Goal: Download file/media

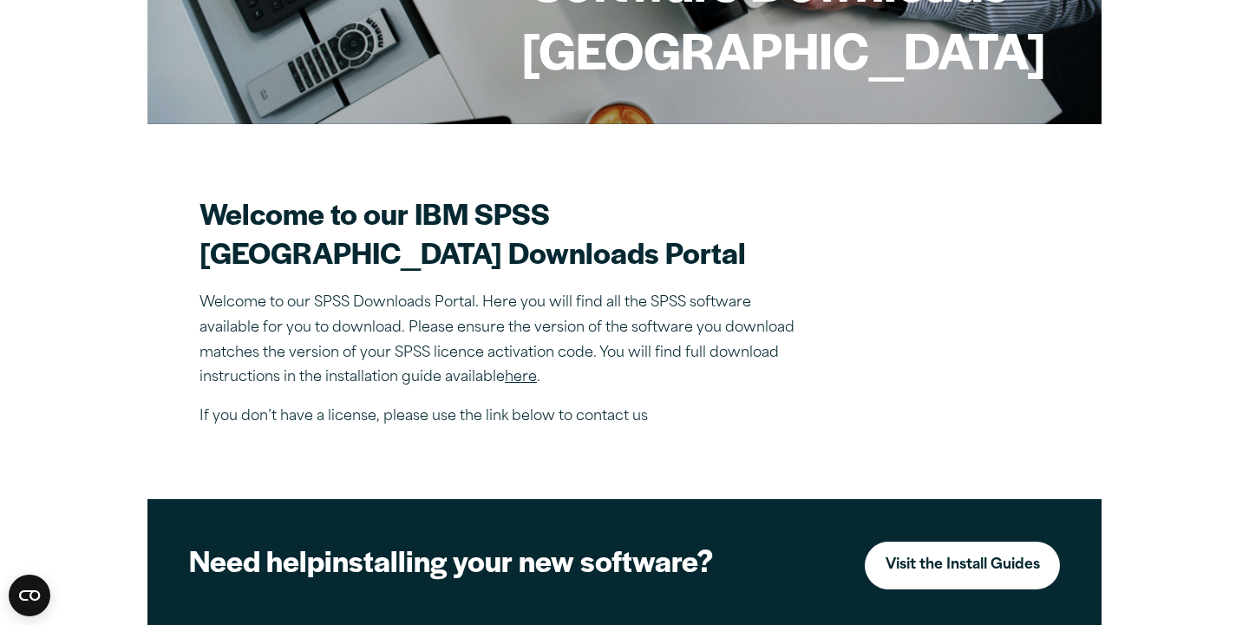
scroll to position [370, 0]
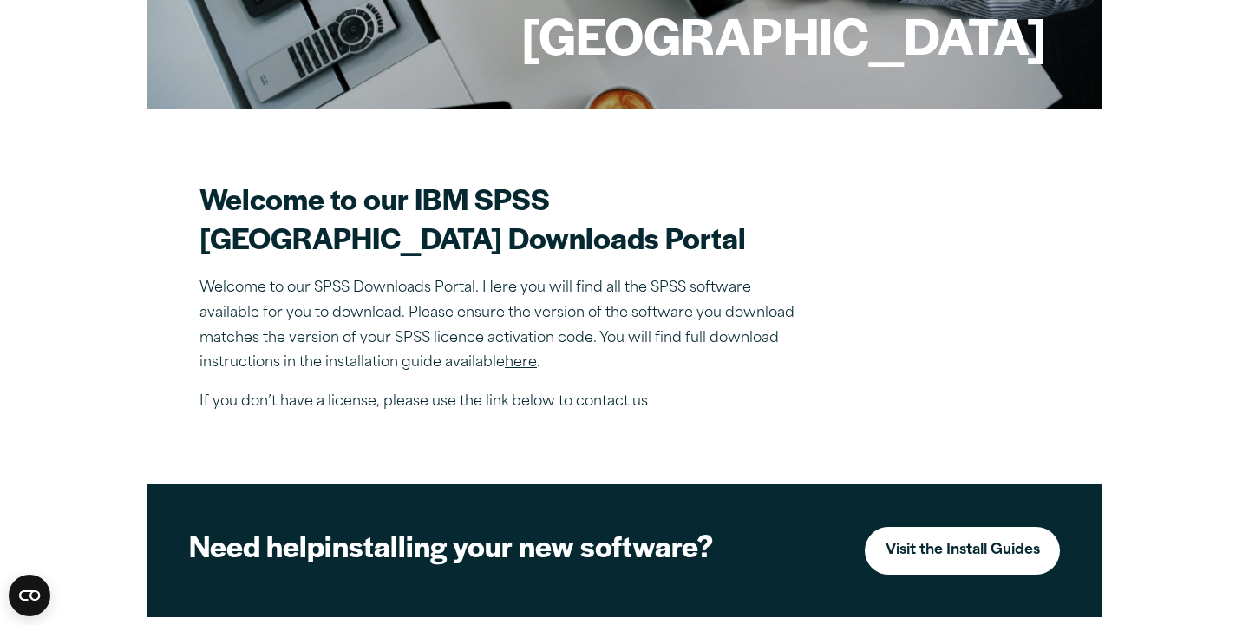
click at [655, 276] on p "Welcome to our SPSS Downloads Portal. Here you will find all the SPSS software …" at bounding box center [503, 326] width 607 height 100
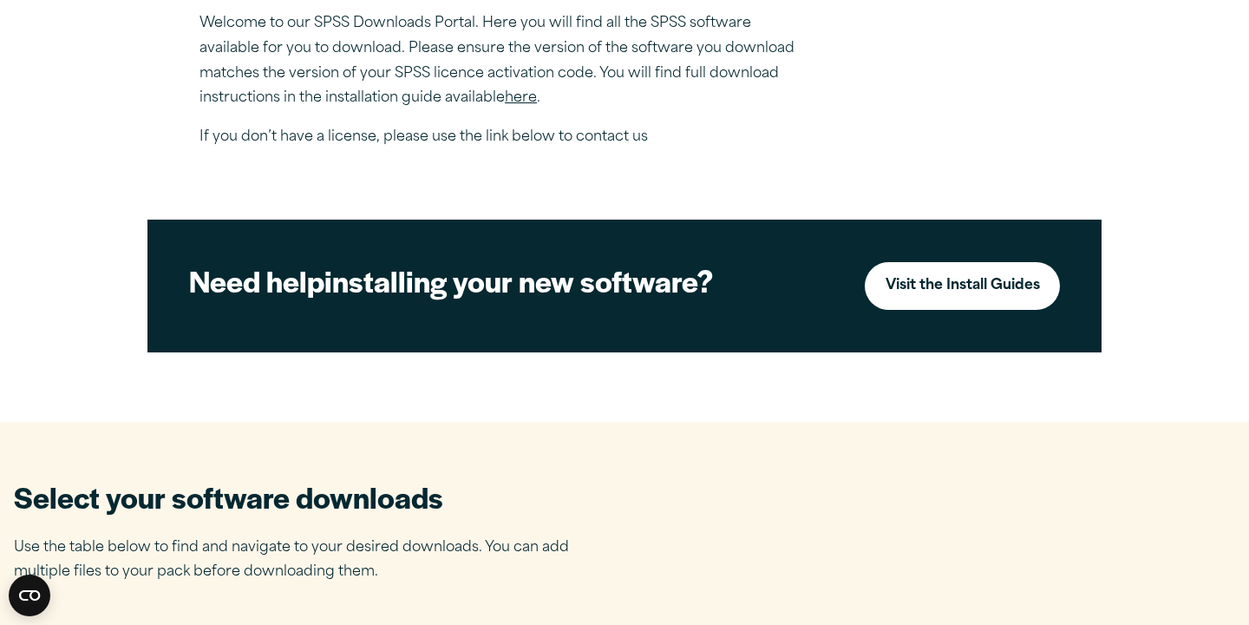
scroll to position [688, 0]
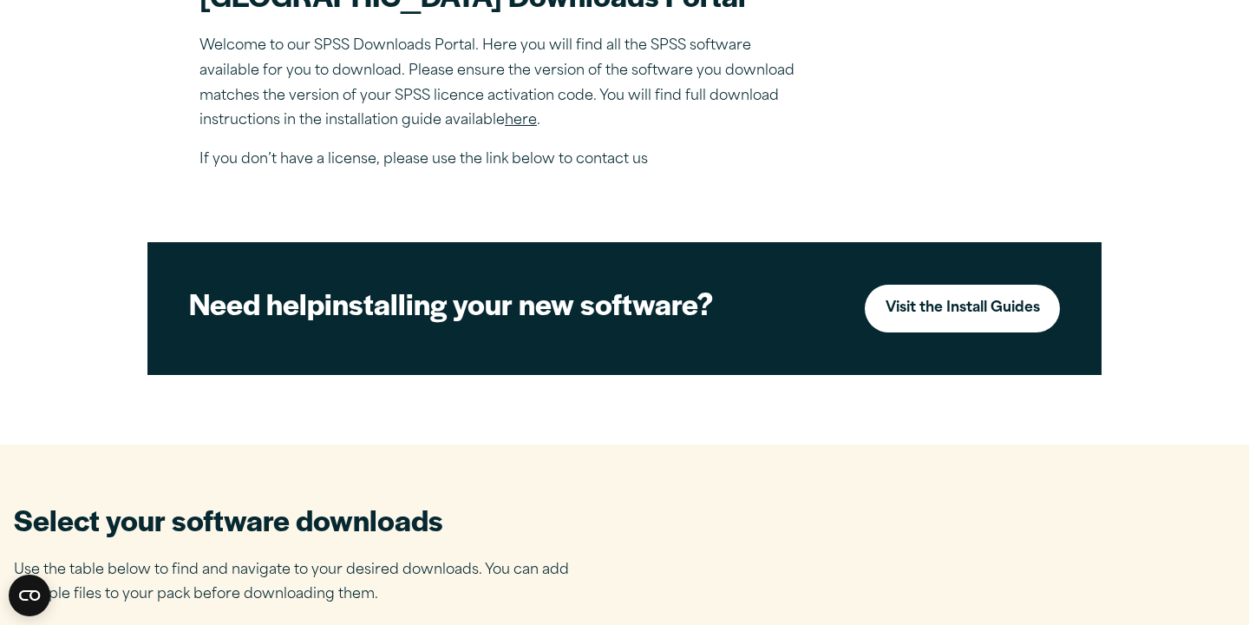
scroll to position [669, 0]
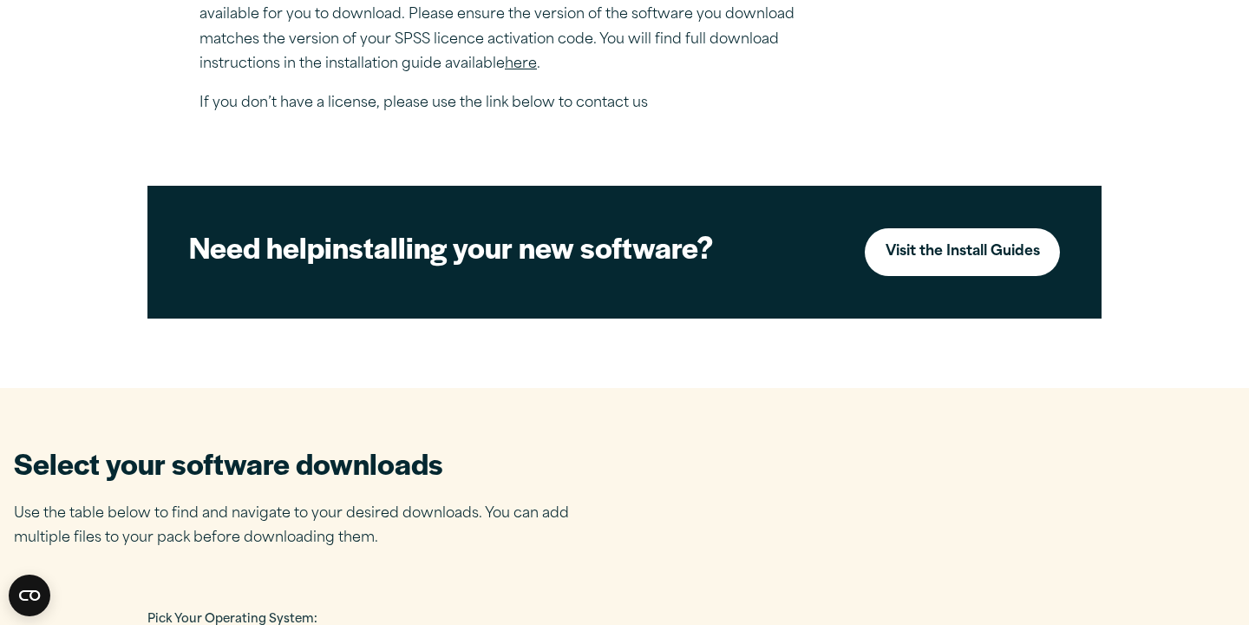
click at [147, 613] on span "Pick Your Operating System:" at bounding box center [232, 618] width 170 height 11
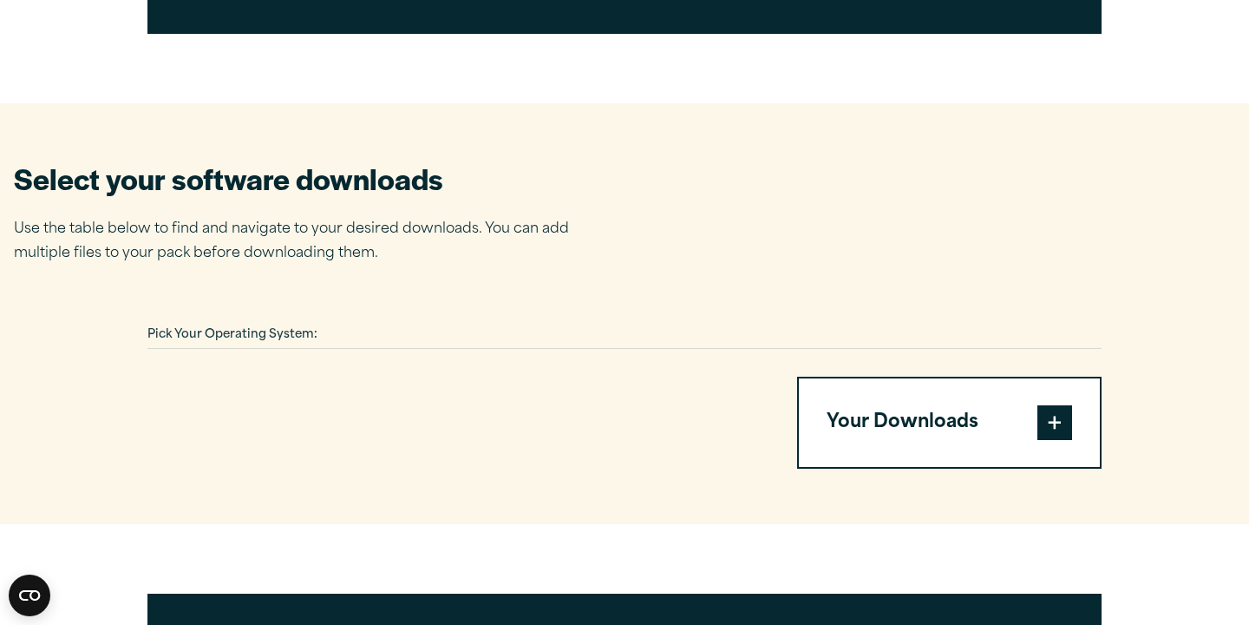
scroll to position [954, 0]
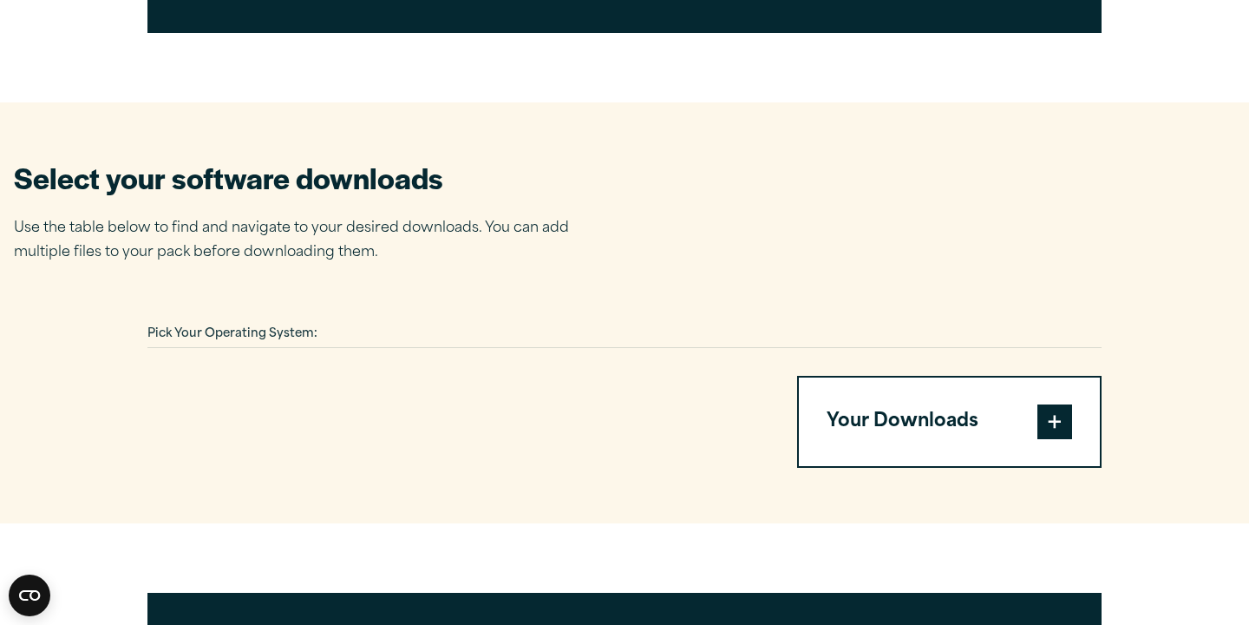
click at [1037, 404] on span at bounding box center [1054, 421] width 35 height 35
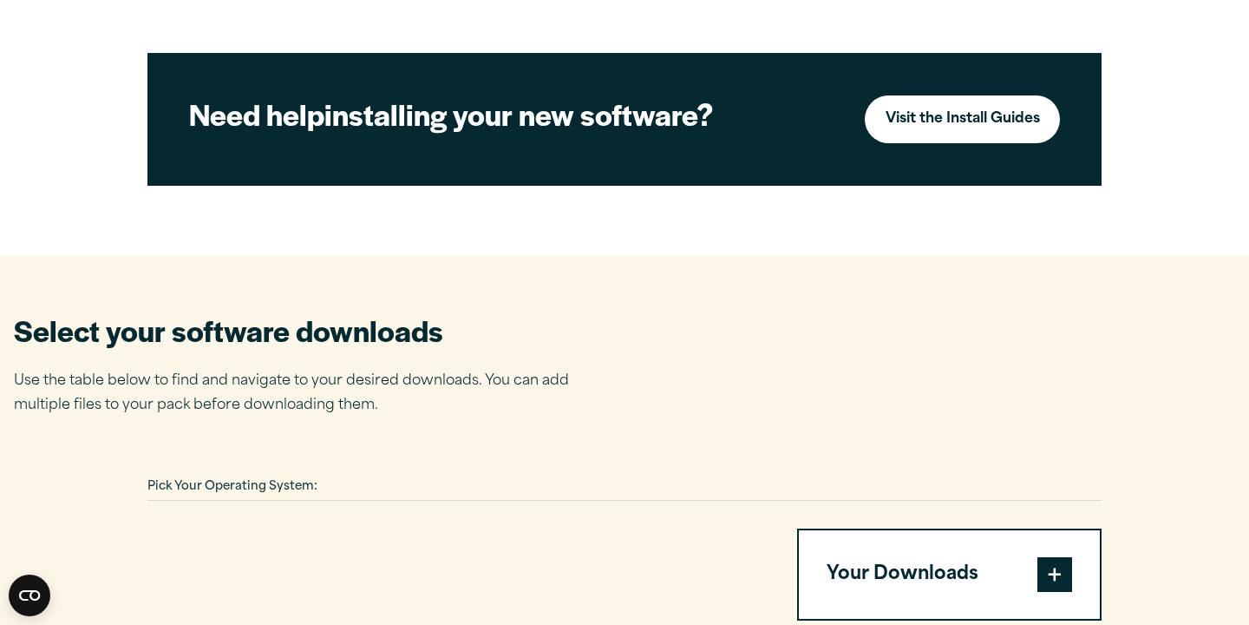
scroll to position [800, 0]
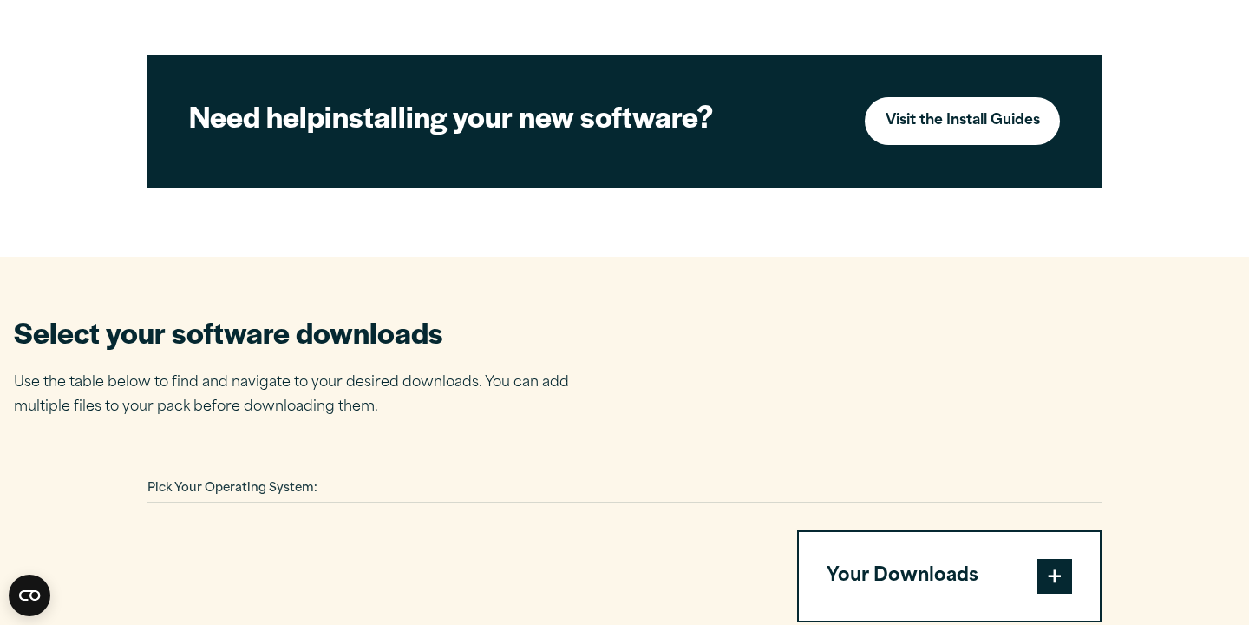
click at [147, 482] on span "Pick Your Operating System:" at bounding box center [232, 487] width 170 height 11
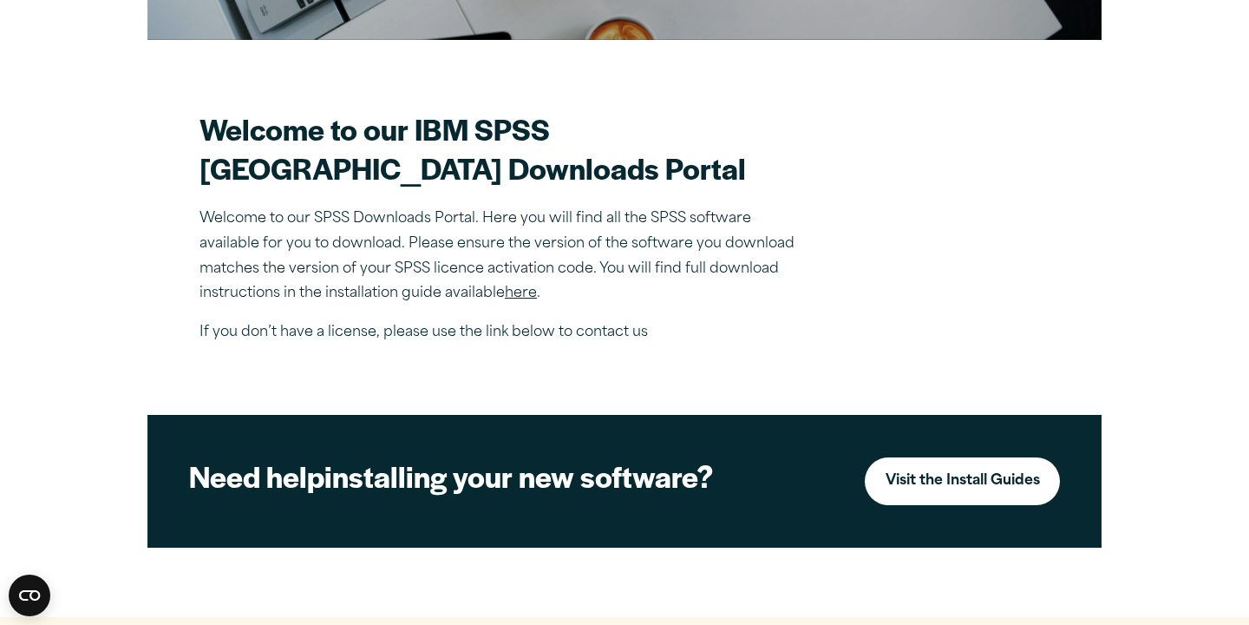
scroll to position [438, 0]
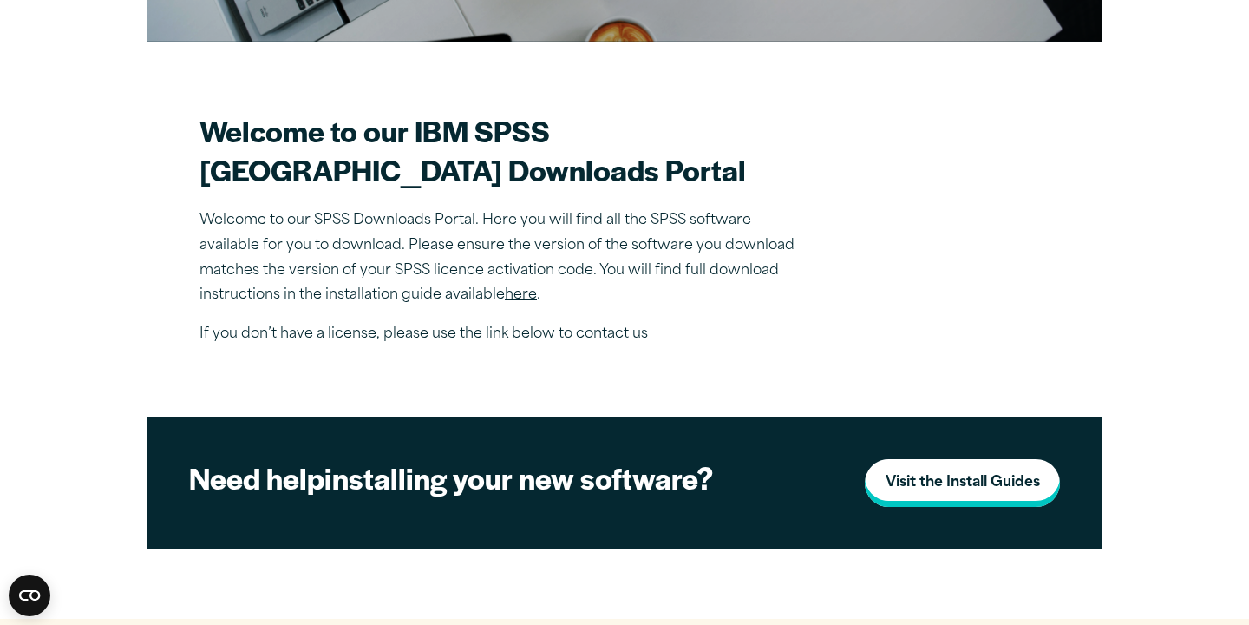
click at [1023, 470] on strong "Visit the Install Guides" at bounding box center [963, 482] width 154 height 25
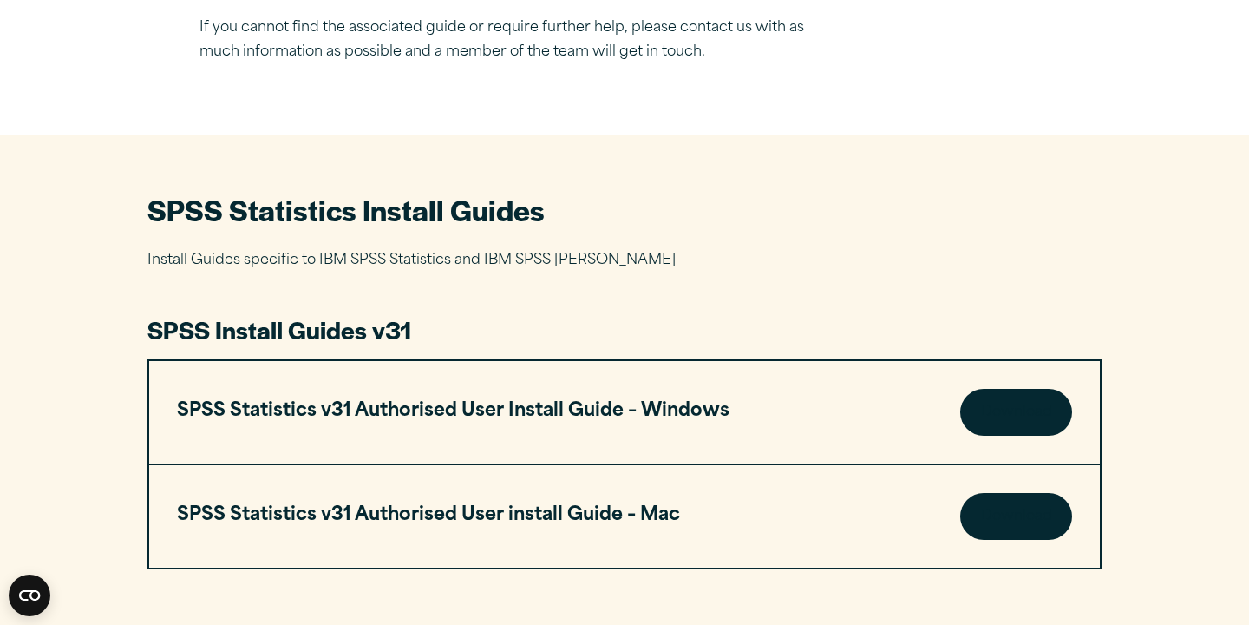
scroll to position [657, 0]
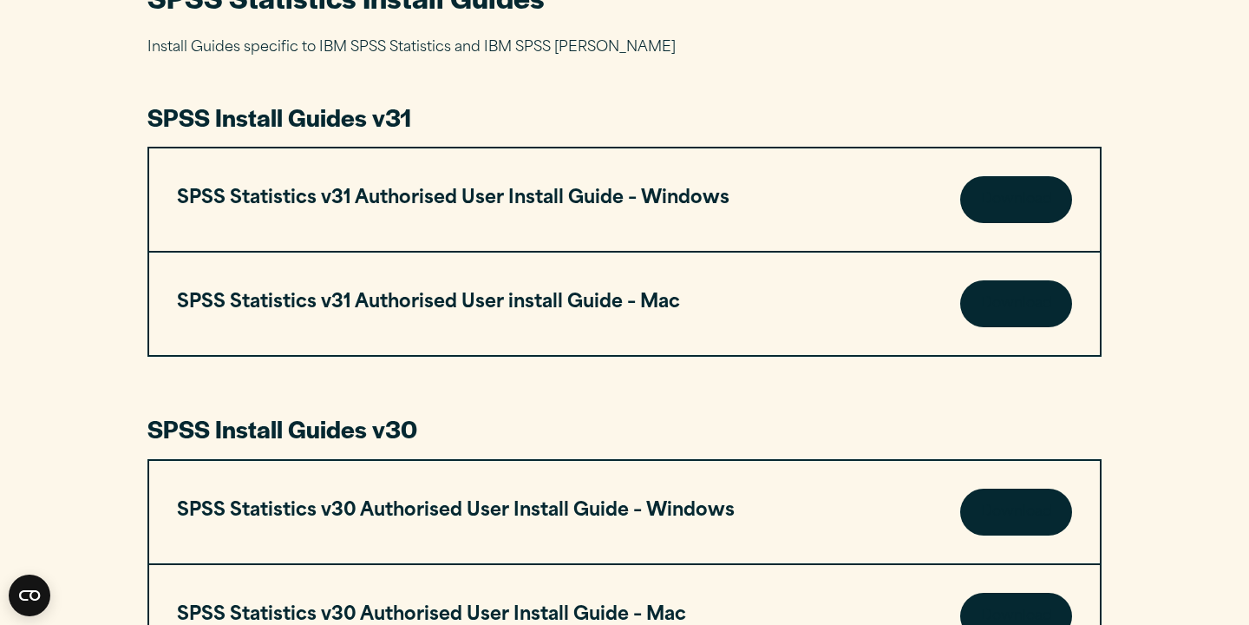
scroll to position [880, 0]
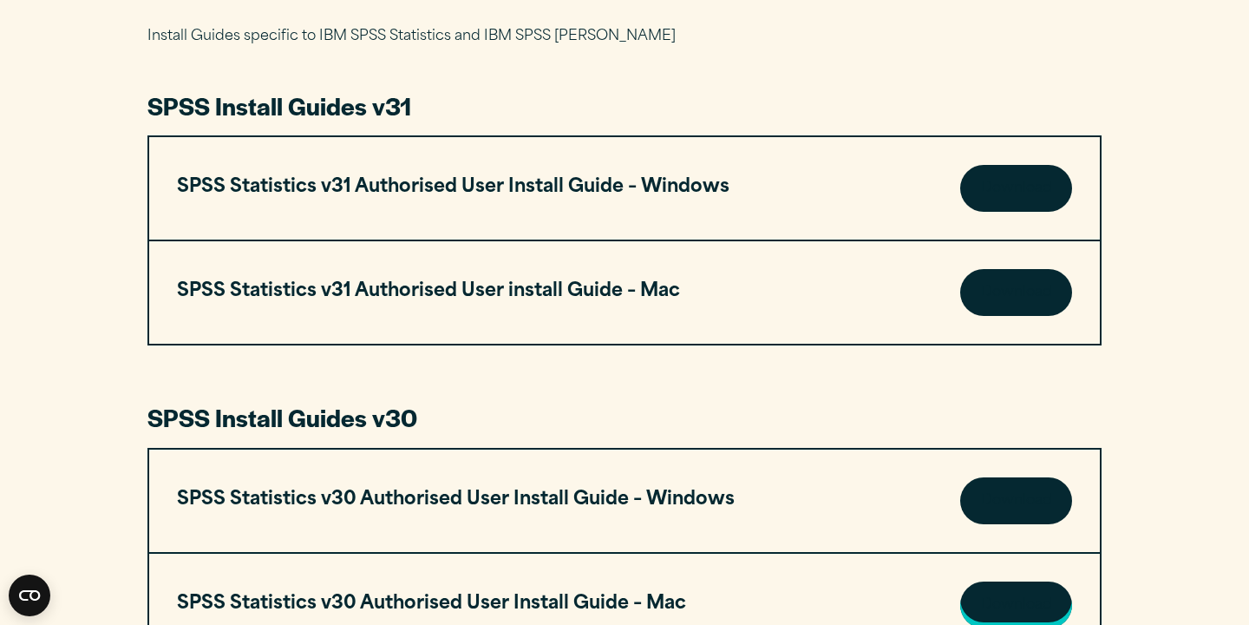
click at [960, 581] on link "Download" at bounding box center [1016, 604] width 112 height 47
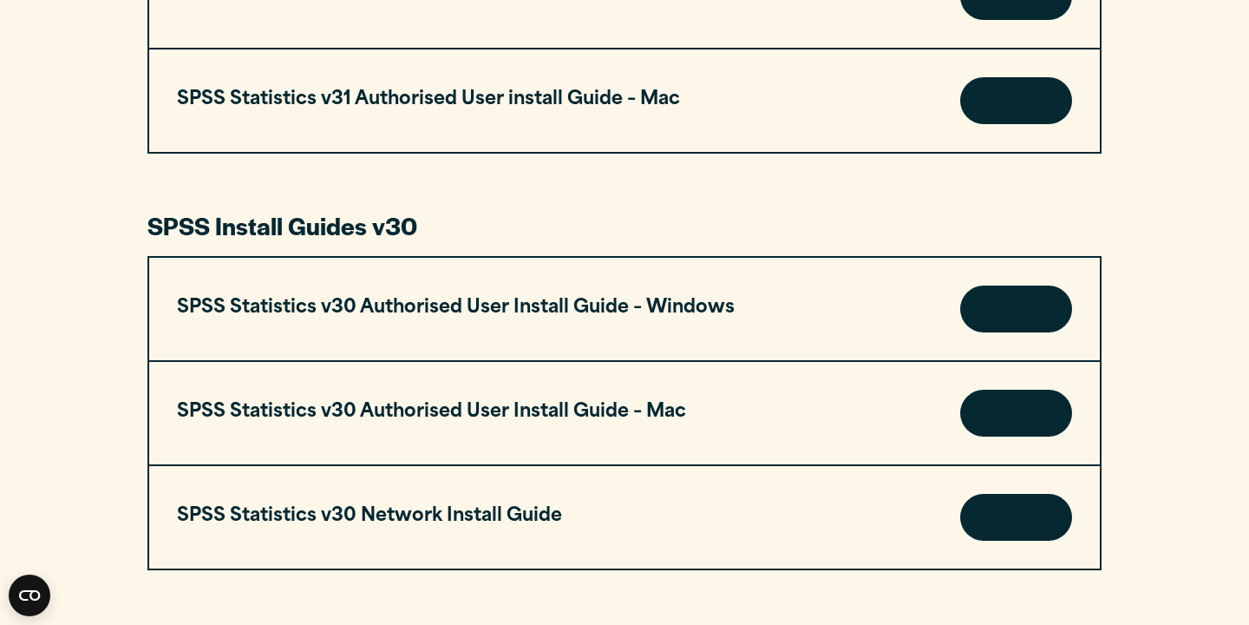
scroll to position [1153, 0]
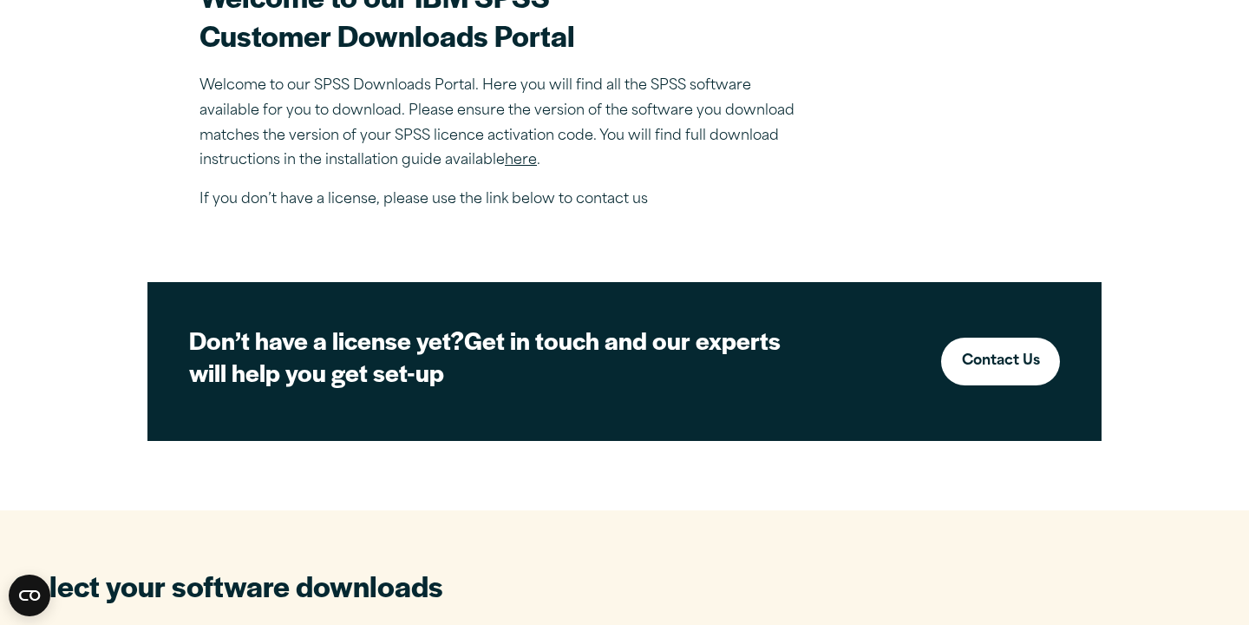
scroll to position [598, 0]
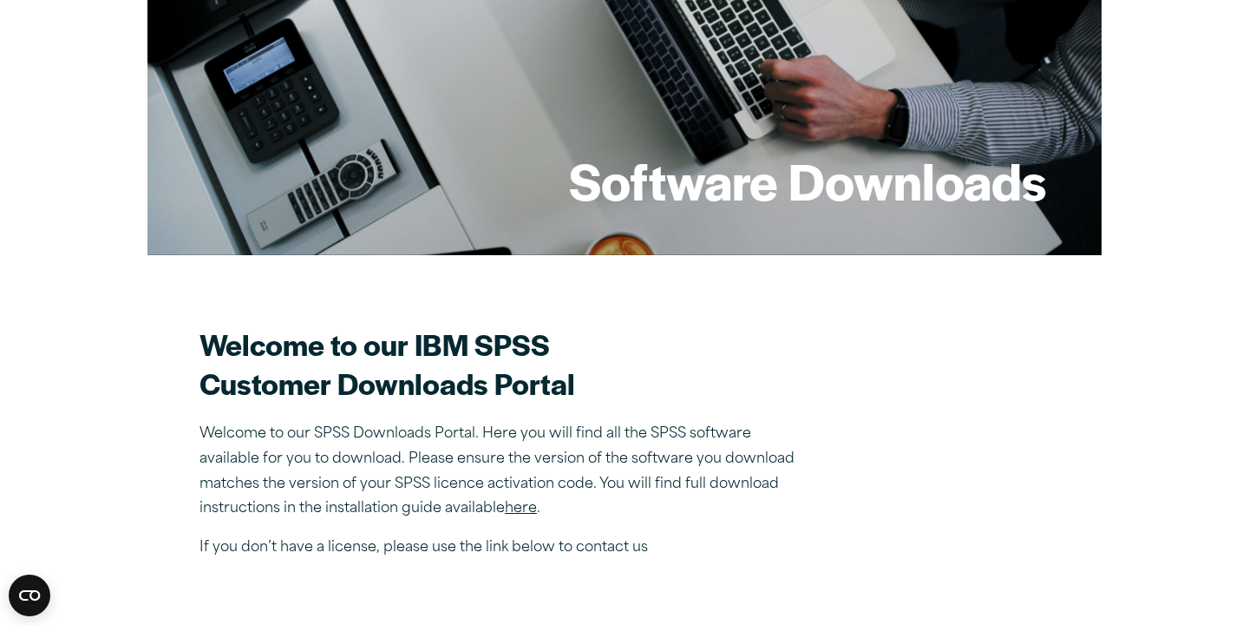
scroll to position [0, 0]
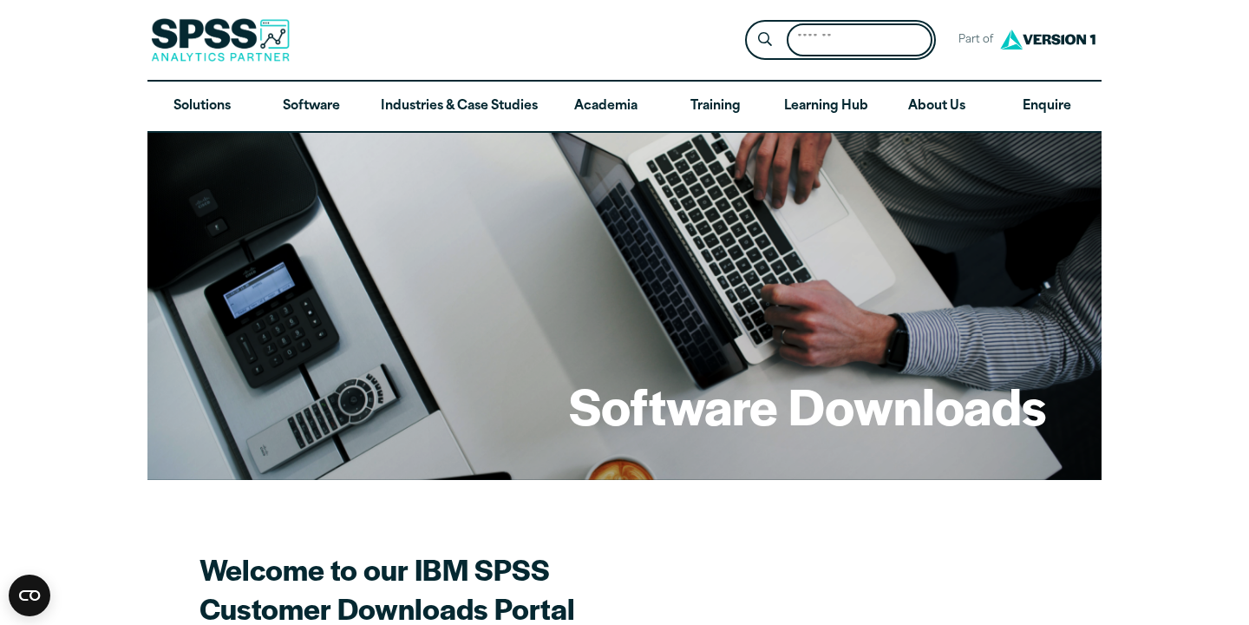
click at [834, 32] on input "Search for:" at bounding box center [860, 40] width 146 height 34
type input "****"
click at [749, 24] on button "Submit Site Search" at bounding box center [765, 40] width 32 height 32
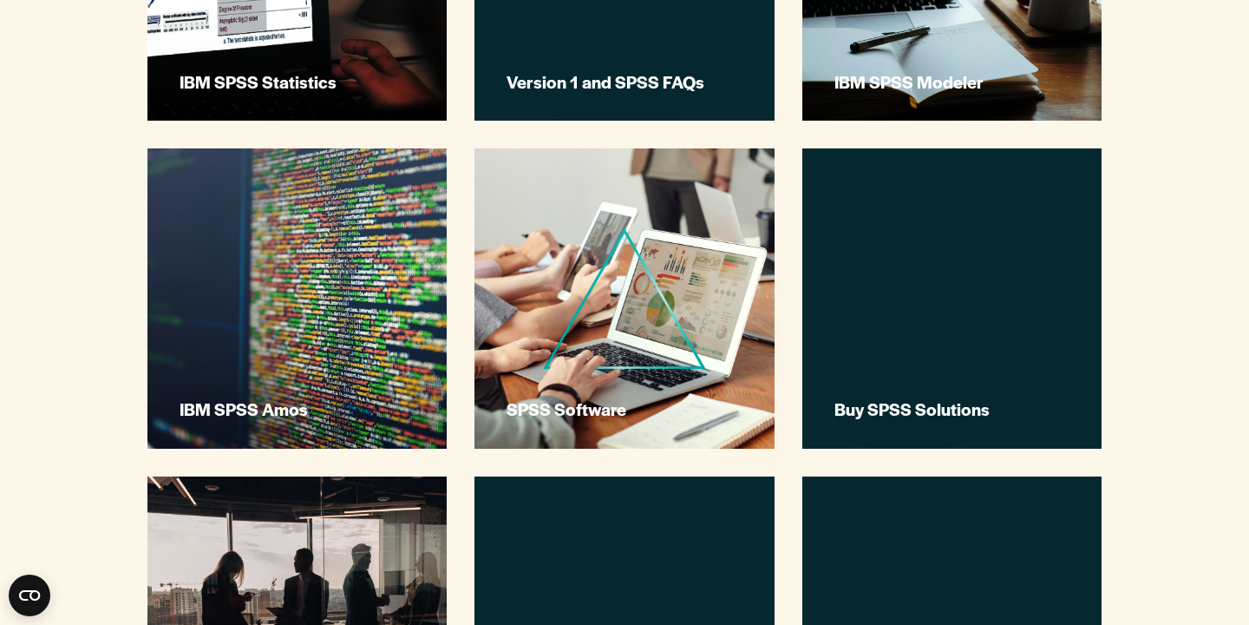
scroll to position [937, 0]
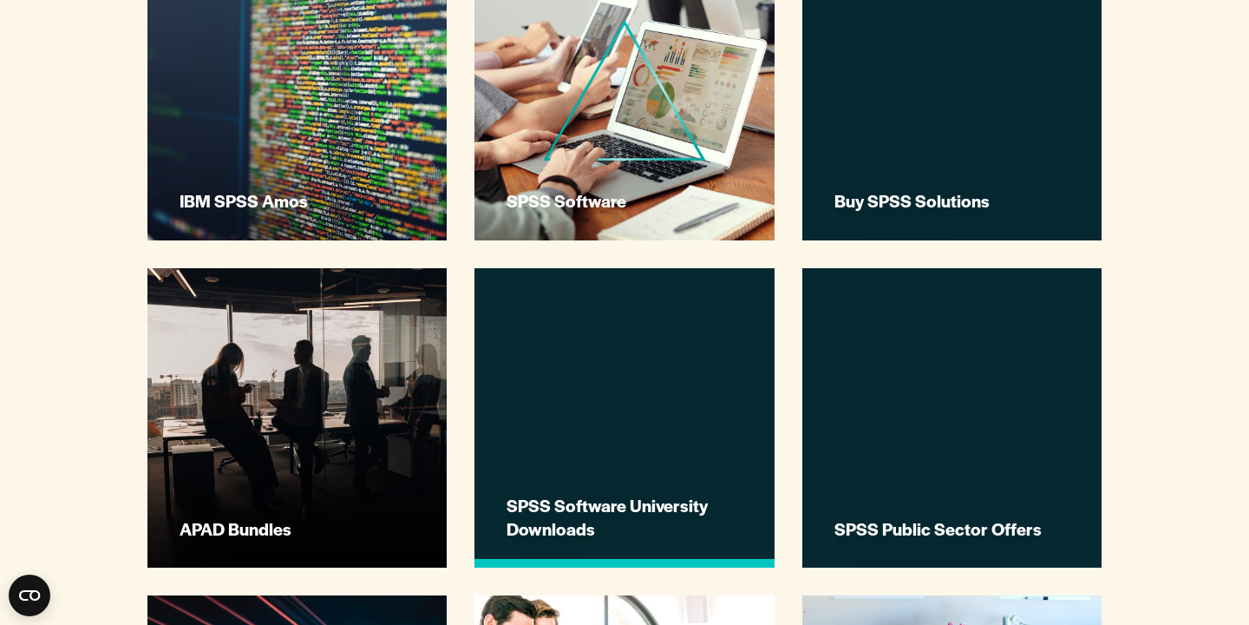
click at [474, 422] on link "SPSS Software University Downloads" at bounding box center [623, 417] width 299 height 299
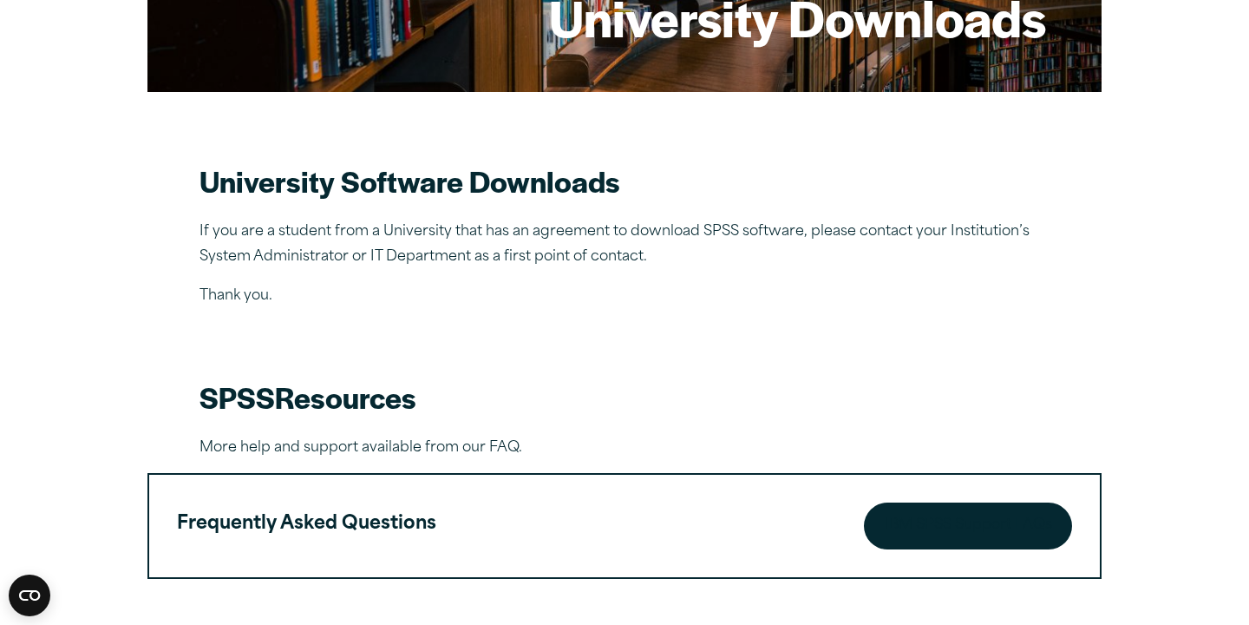
scroll to position [418, 0]
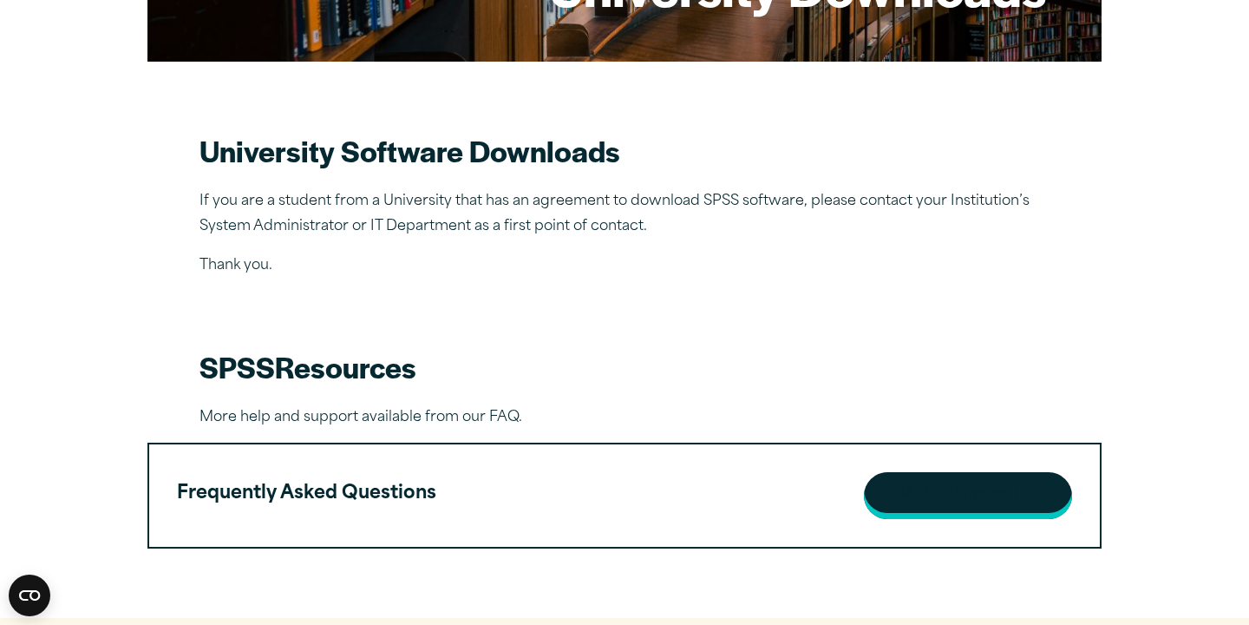
click at [976, 472] on link "IBM SPSS Support FAQs" at bounding box center [968, 495] width 208 height 47
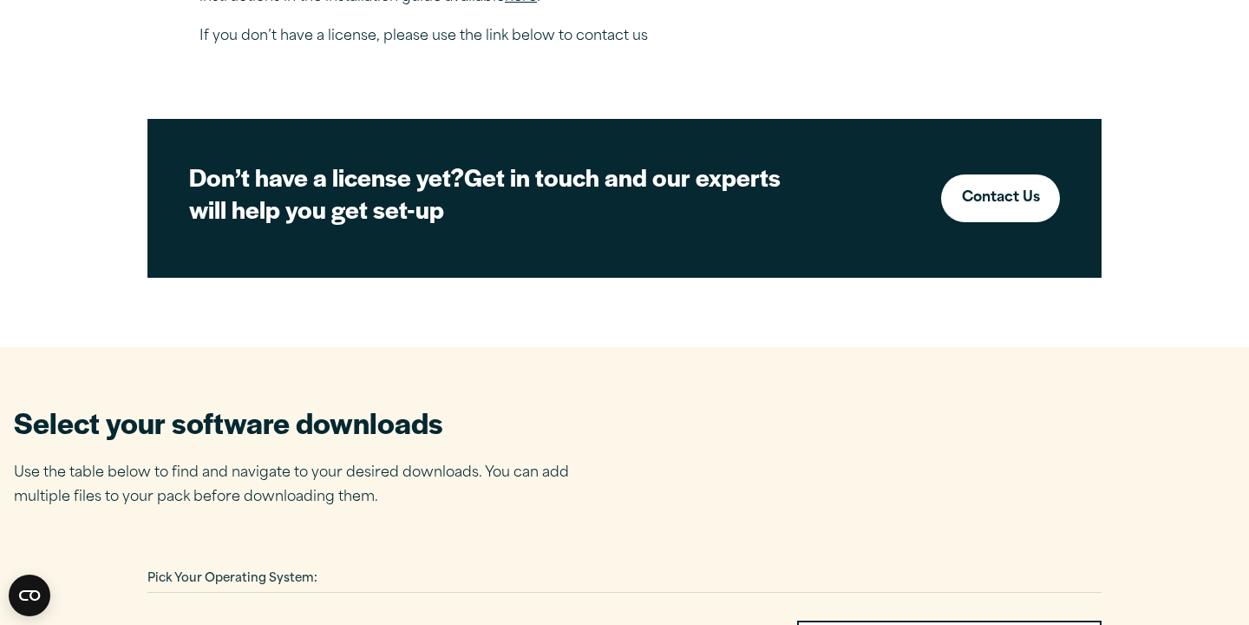
scroll to position [717, 0]
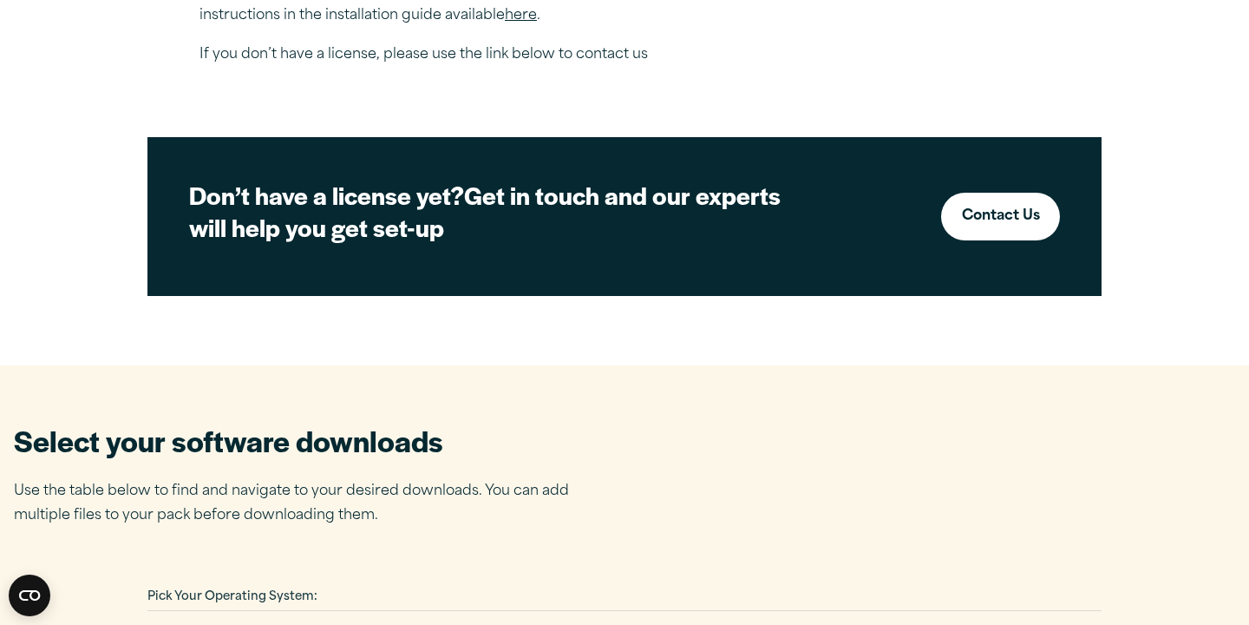
click at [147, 591] on span "Pick Your Operating System:" at bounding box center [232, 596] width 170 height 11
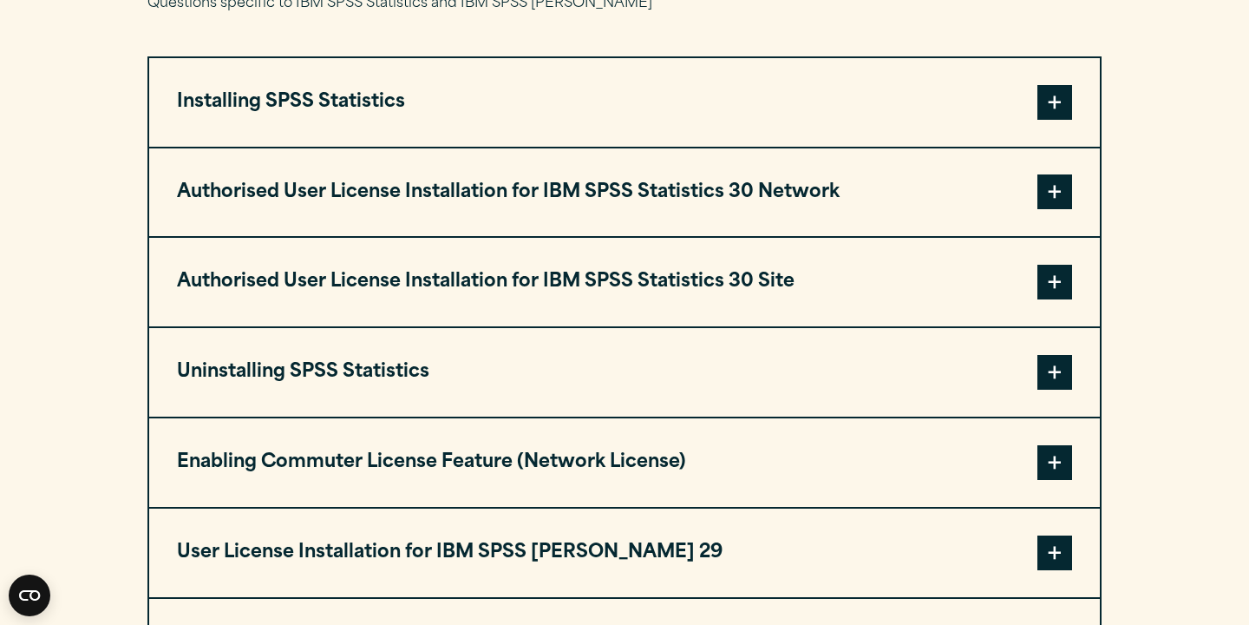
scroll to position [1802, 0]
